Goal: Check status: Check status

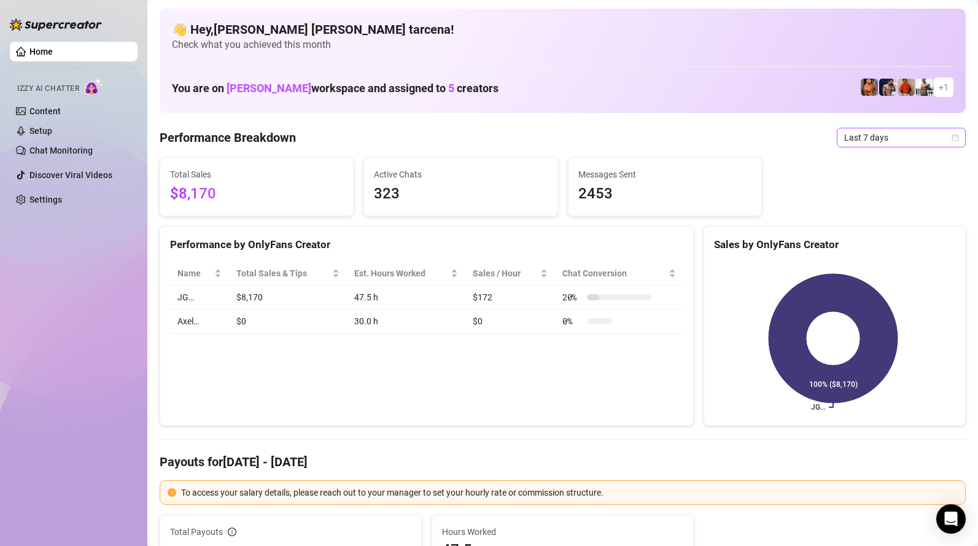
click at [883, 139] on span "Last 7 days" at bounding box center [901, 137] width 114 height 18
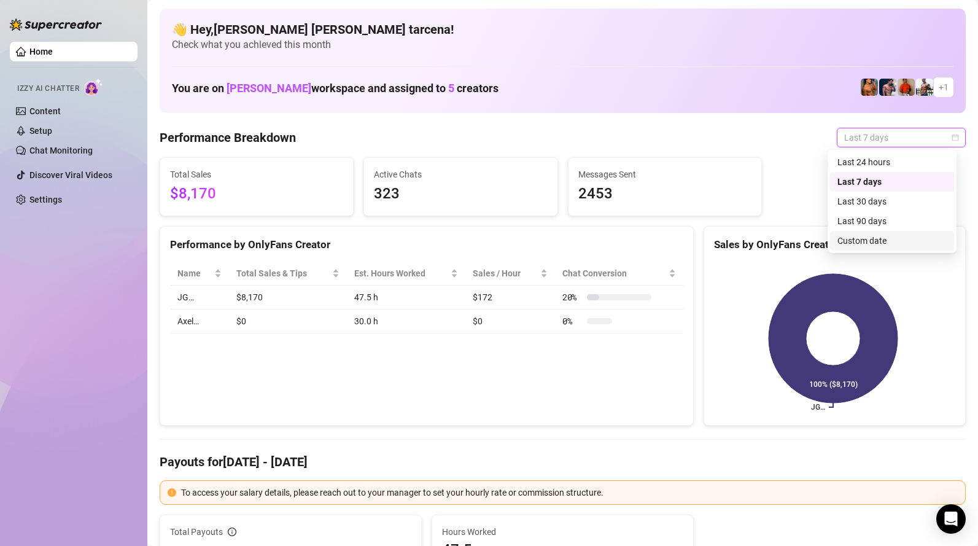
click at [879, 243] on div "Custom date" at bounding box center [892, 241] width 109 height 14
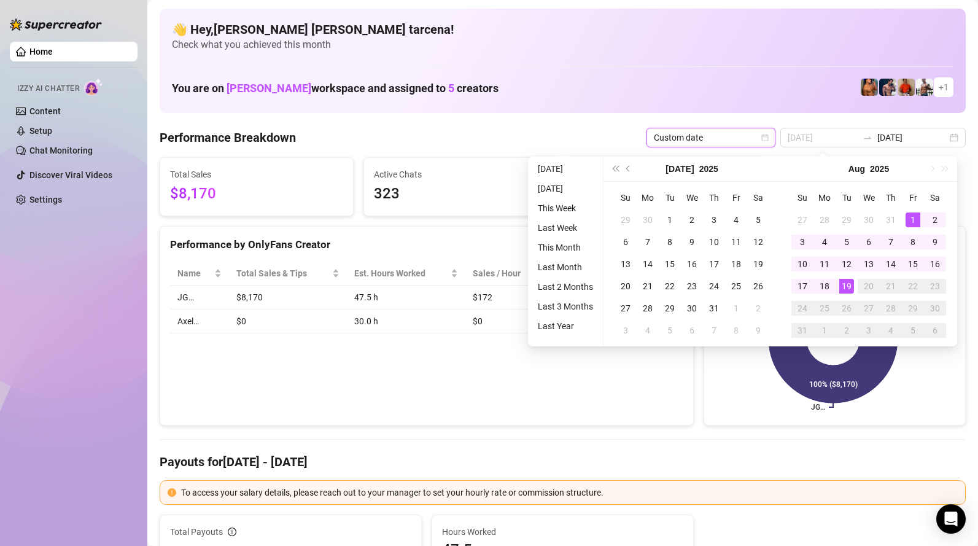
type input "[DATE]"
click at [910, 219] on div "1" at bounding box center [913, 219] width 15 height 15
type input "[DATE]"
click at [848, 290] on div "19" at bounding box center [847, 286] width 15 height 15
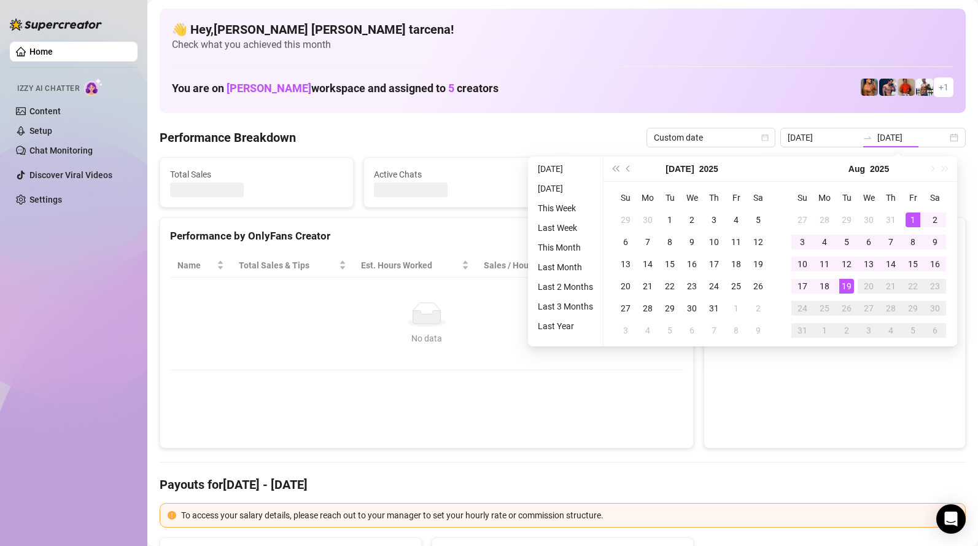
type input "[DATE]"
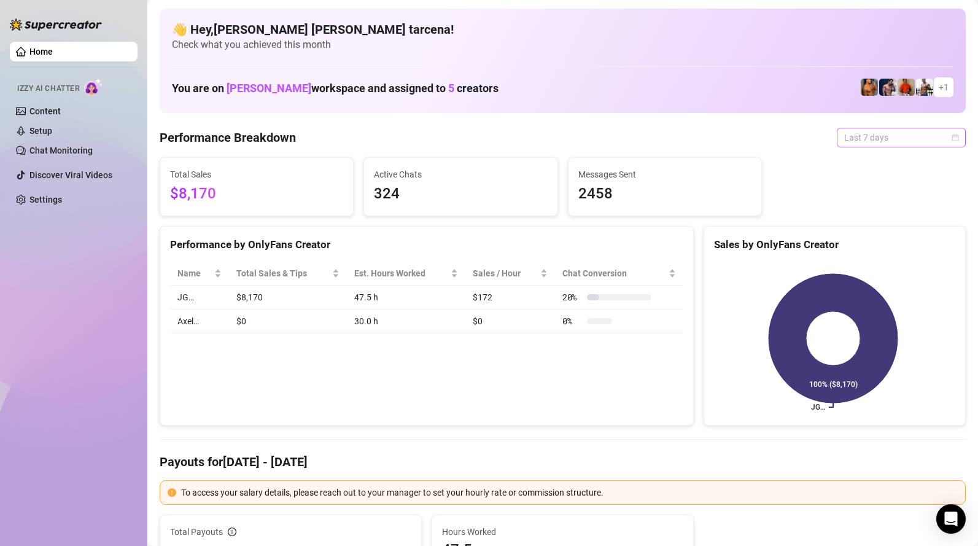
click at [879, 134] on span "Last 7 days" at bounding box center [901, 137] width 114 height 18
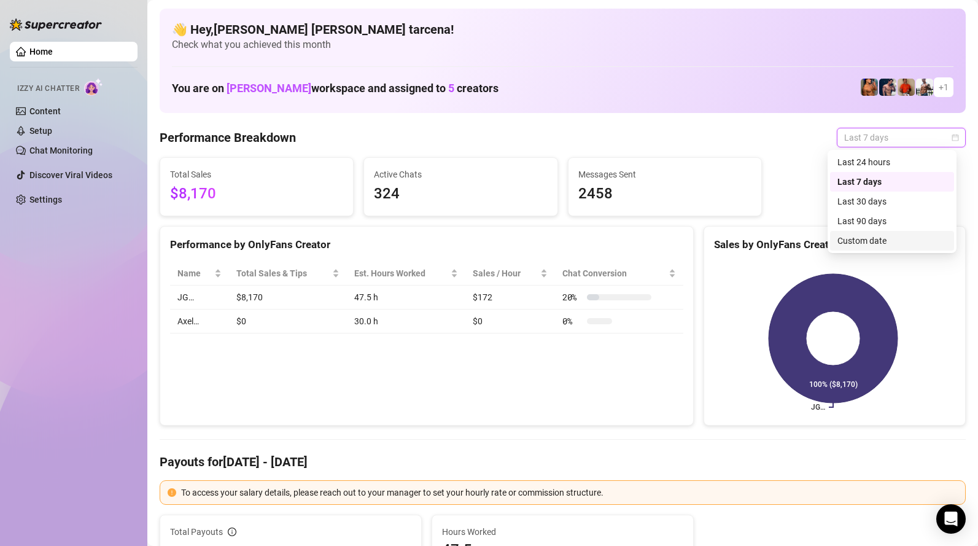
click at [878, 240] on div "Custom date" at bounding box center [892, 241] width 109 height 14
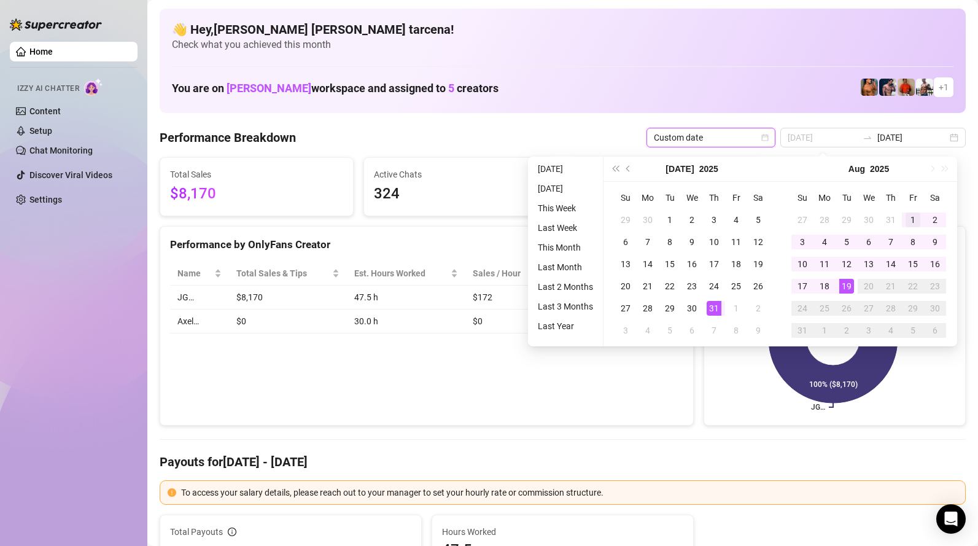
type input "[DATE]"
click at [914, 224] on div "1" at bounding box center [913, 219] width 15 height 15
type input "[DATE]"
click at [851, 287] on div "19" at bounding box center [847, 286] width 15 height 15
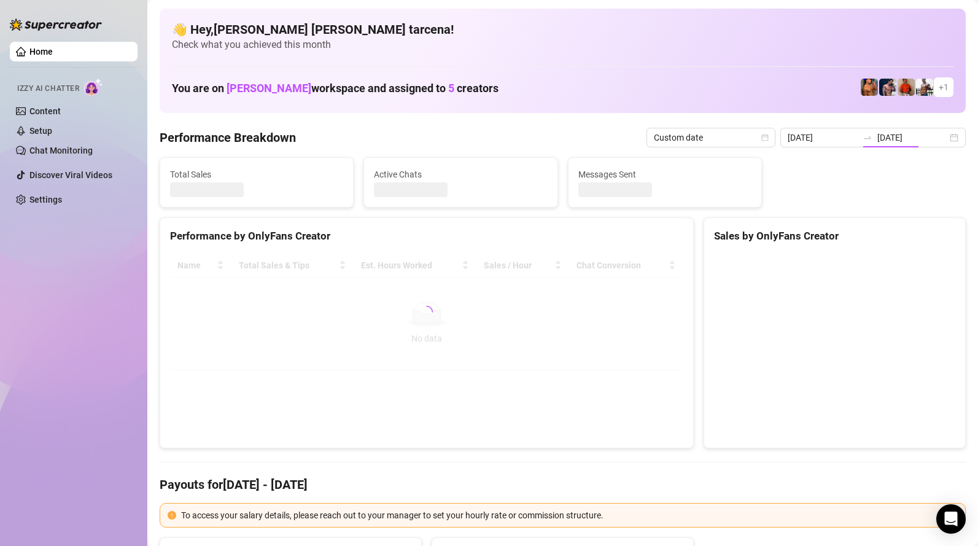
type input "[DATE]"
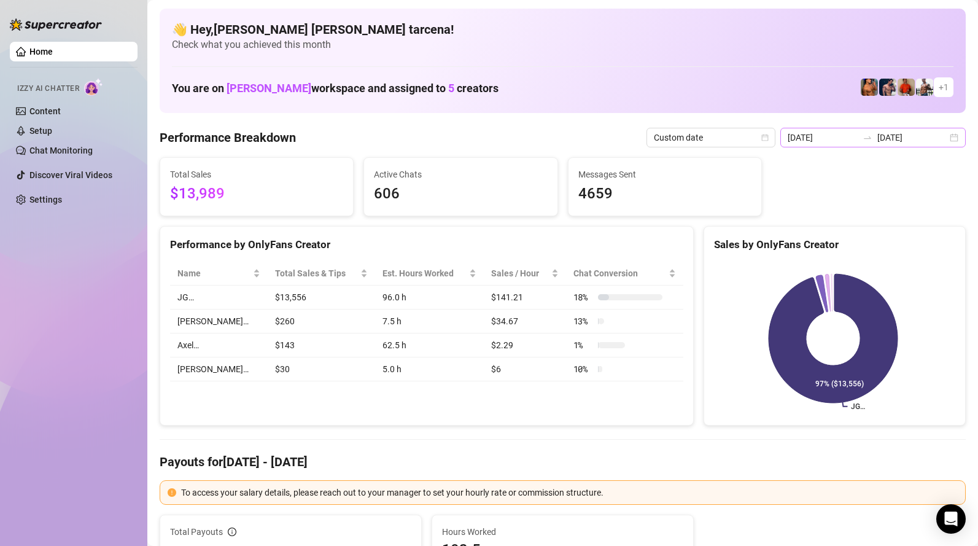
click at [835, 146] on div "2025-08-01 2025-08-19" at bounding box center [873, 138] width 185 height 20
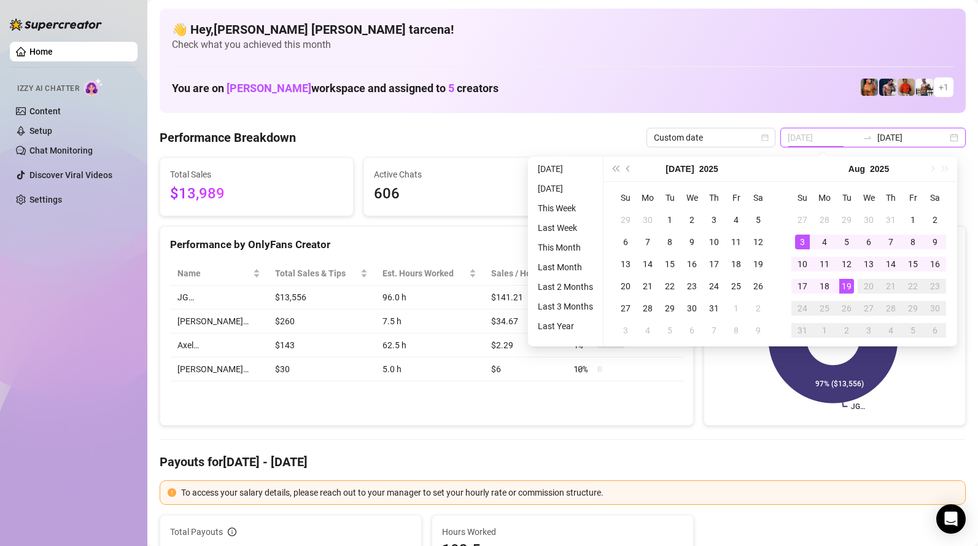
type input "[DATE]"
click at [845, 290] on div "19" at bounding box center [847, 286] width 15 height 15
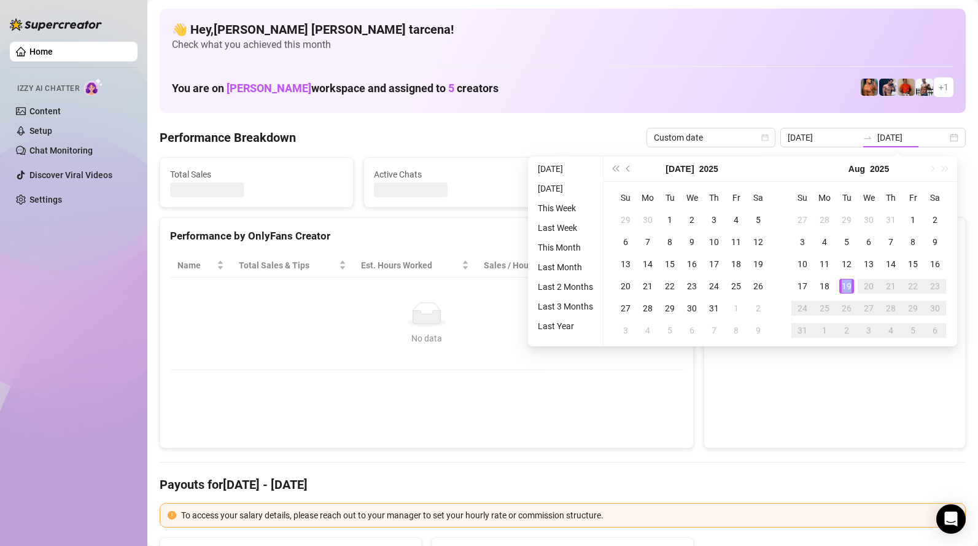
type input "[DATE]"
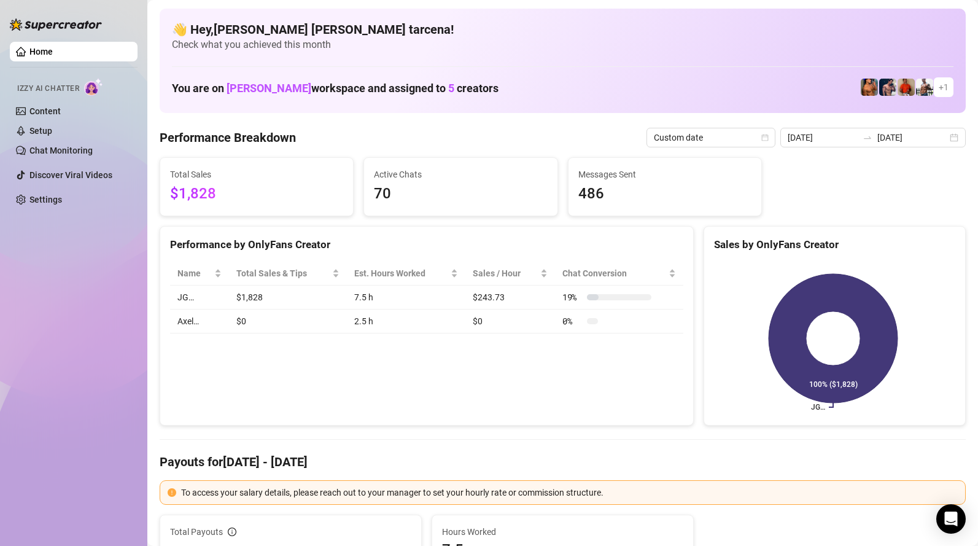
click at [446, 385] on div "Performance by OnlyFans Creator Name Total Sales & Tips Est. Hours Worked Sales…" at bounding box center [427, 326] width 534 height 200
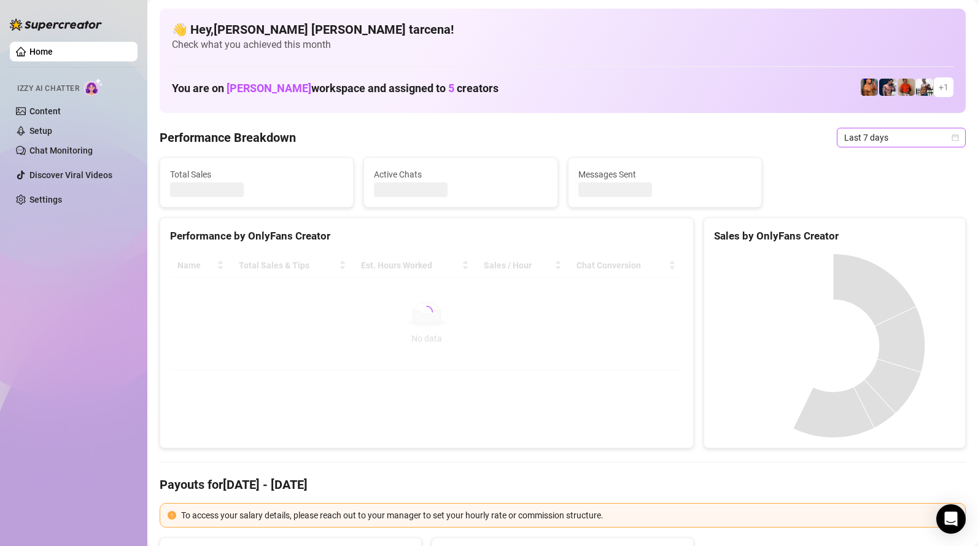
click at [886, 143] on span "Last 7 days" at bounding box center [901, 137] width 114 height 18
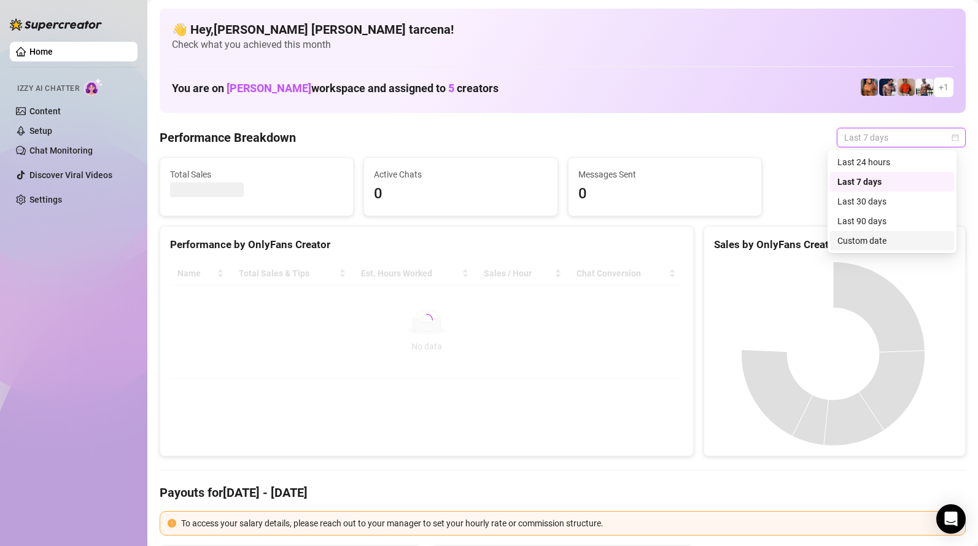
click at [889, 240] on div "Custom date" at bounding box center [892, 241] width 109 height 14
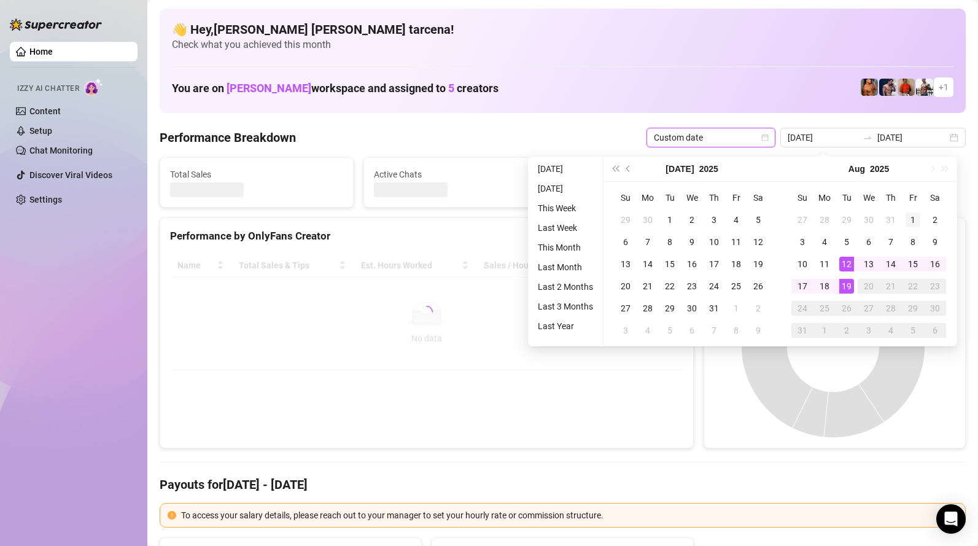
type input "[DATE]"
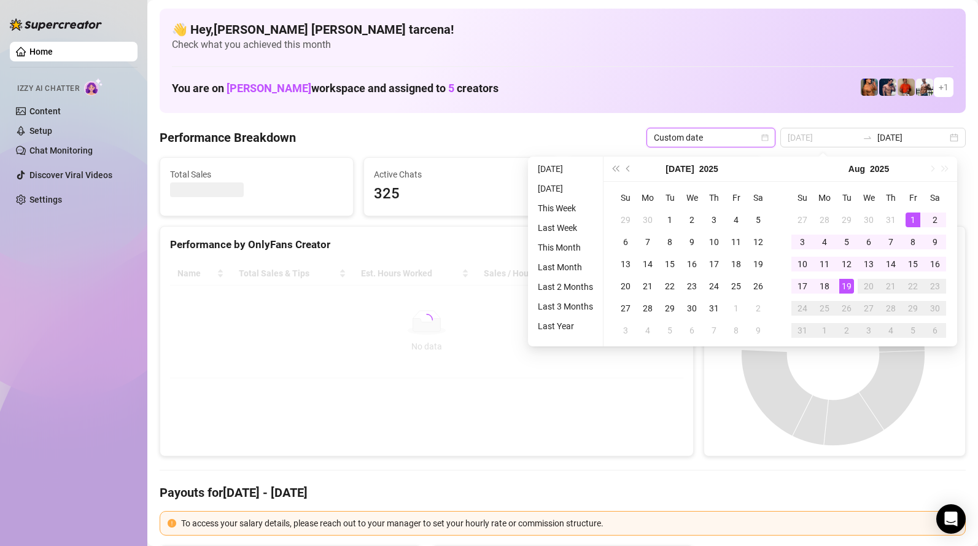
click at [917, 218] on div "1" at bounding box center [913, 219] width 15 height 15
type input "[DATE]"
click at [849, 289] on div "19" at bounding box center [847, 286] width 15 height 15
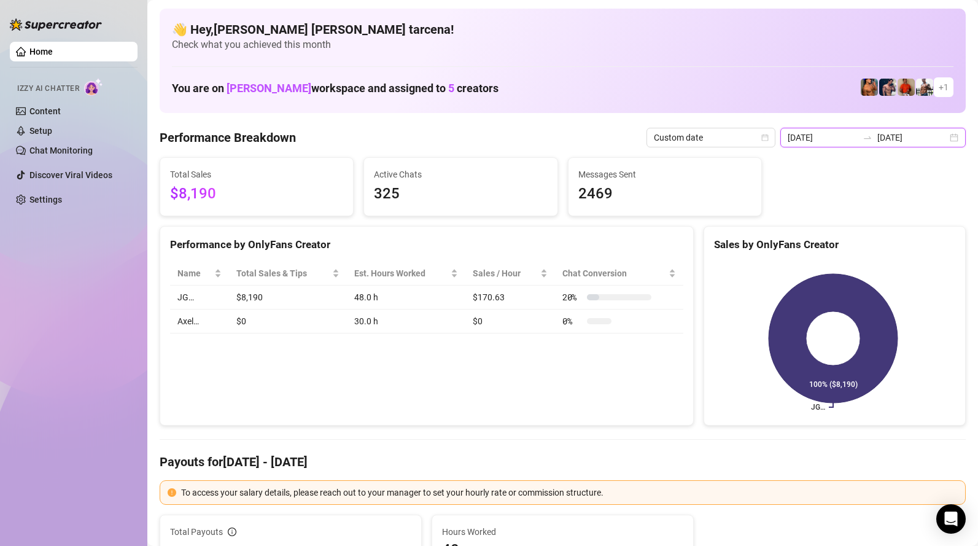
click at [857, 141] on input "[DATE]" at bounding box center [823, 138] width 70 height 14
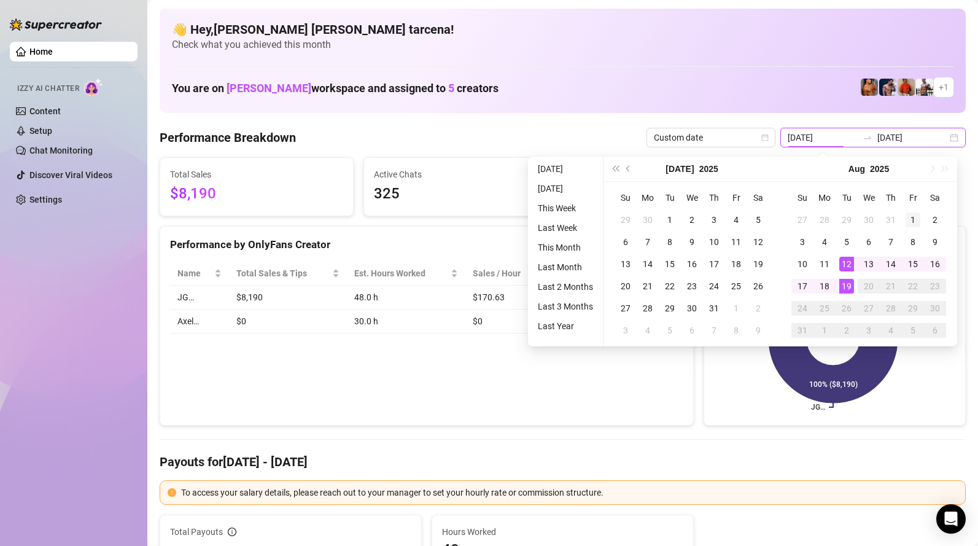
type input "[DATE]"
click at [913, 215] on div "1" at bounding box center [913, 219] width 15 height 15
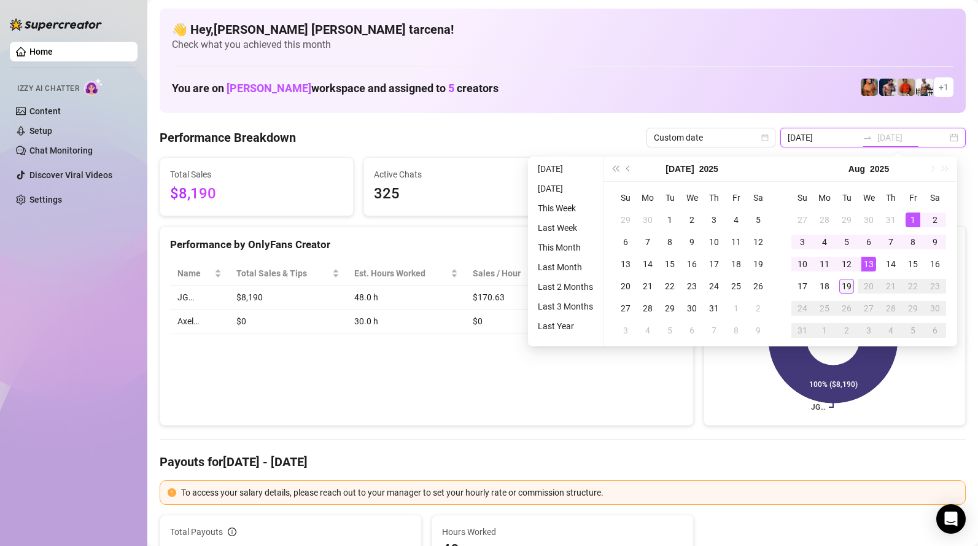
type input "[DATE]"
click at [841, 288] on div "19" at bounding box center [847, 286] width 15 height 15
type input "[DATE]"
